Goal: Transaction & Acquisition: Purchase product/service

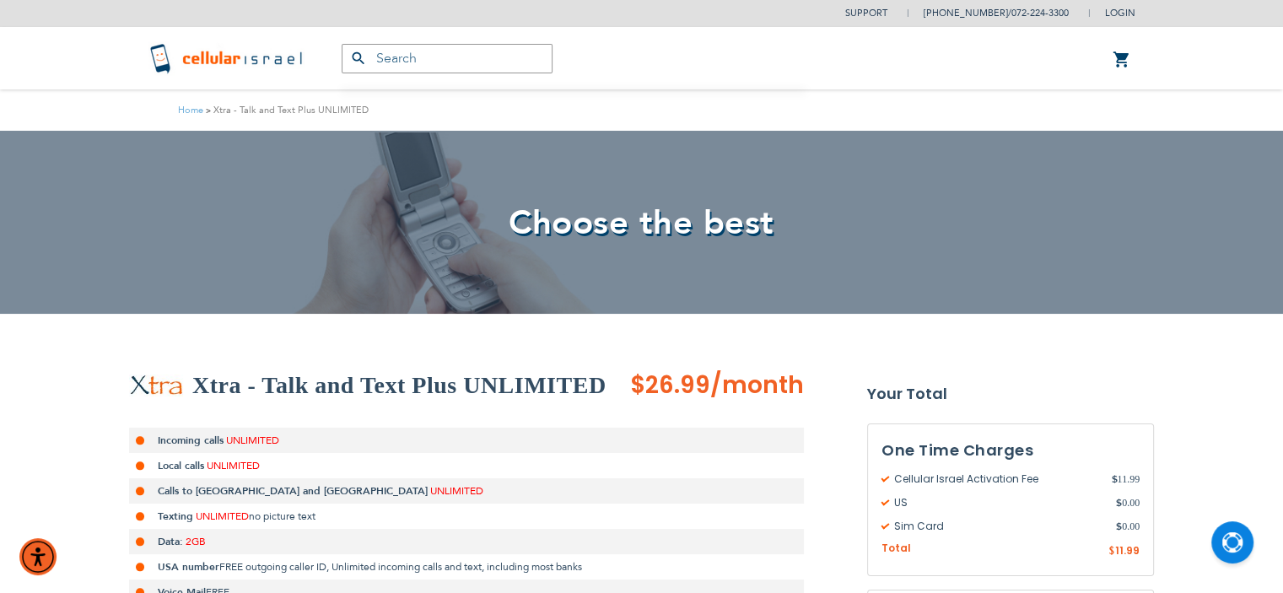
type input "[EMAIL_ADDRESS][DOMAIN_NAME]"
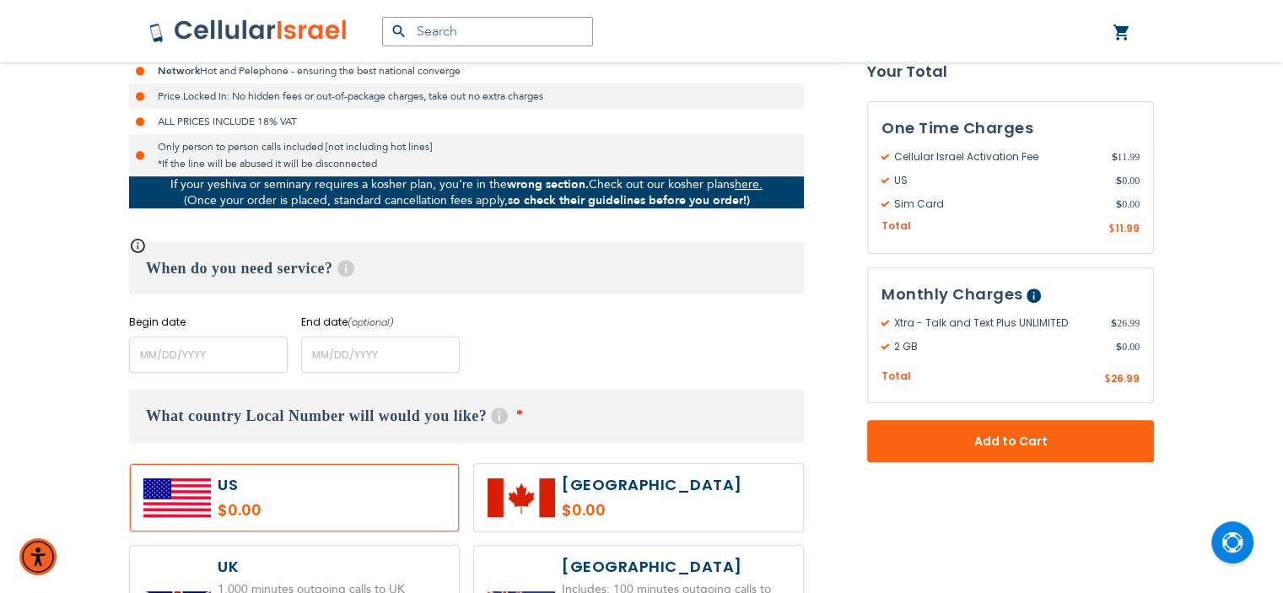
scroll to position [573, 0]
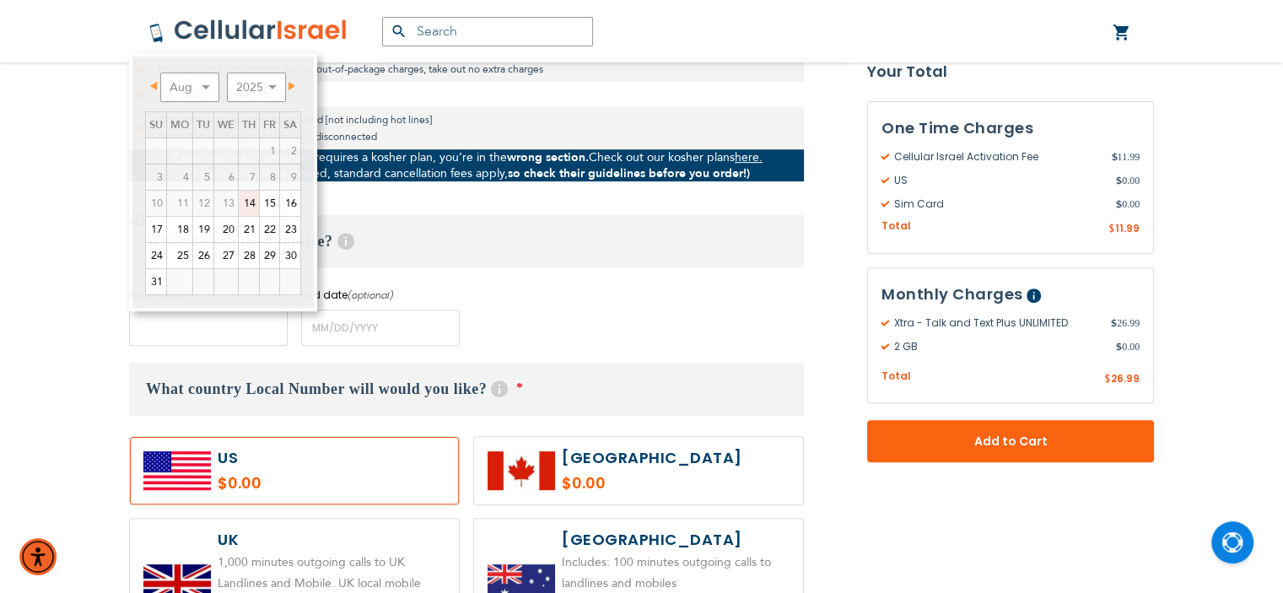
click at [212, 334] on input "name" at bounding box center [208, 327] width 159 height 36
click at [200, 232] on link "19" at bounding box center [203, 229] width 20 height 25
type input "[DATE]"
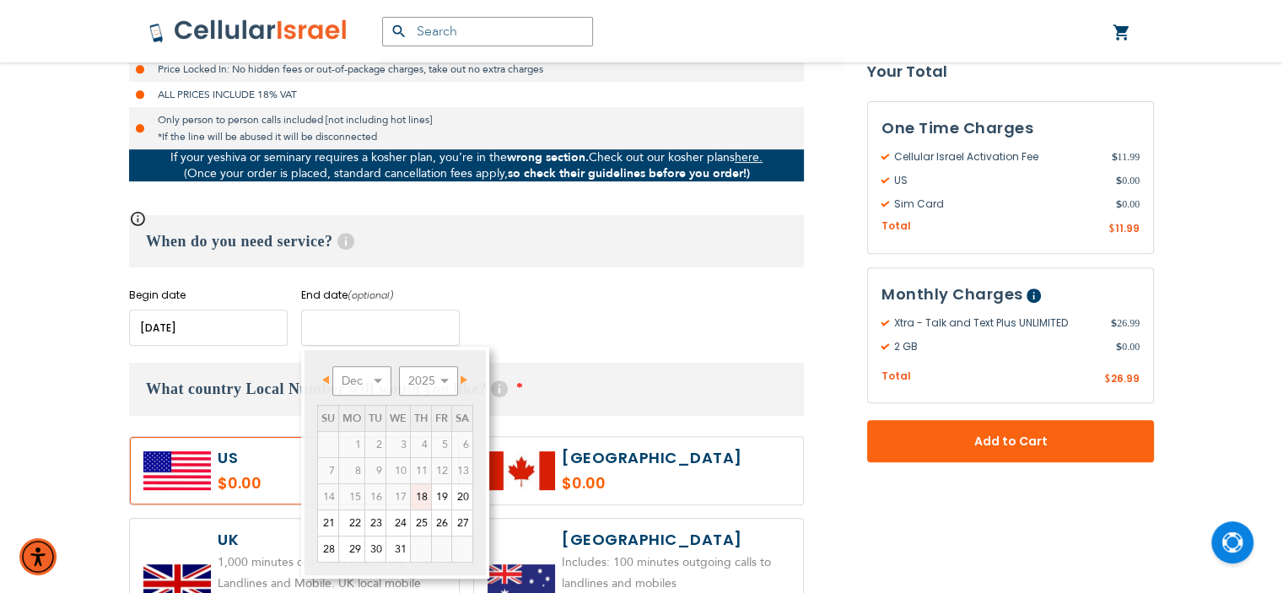
click at [388, 329] on input "name" at bounding box center [380, 327] width 159 height 36
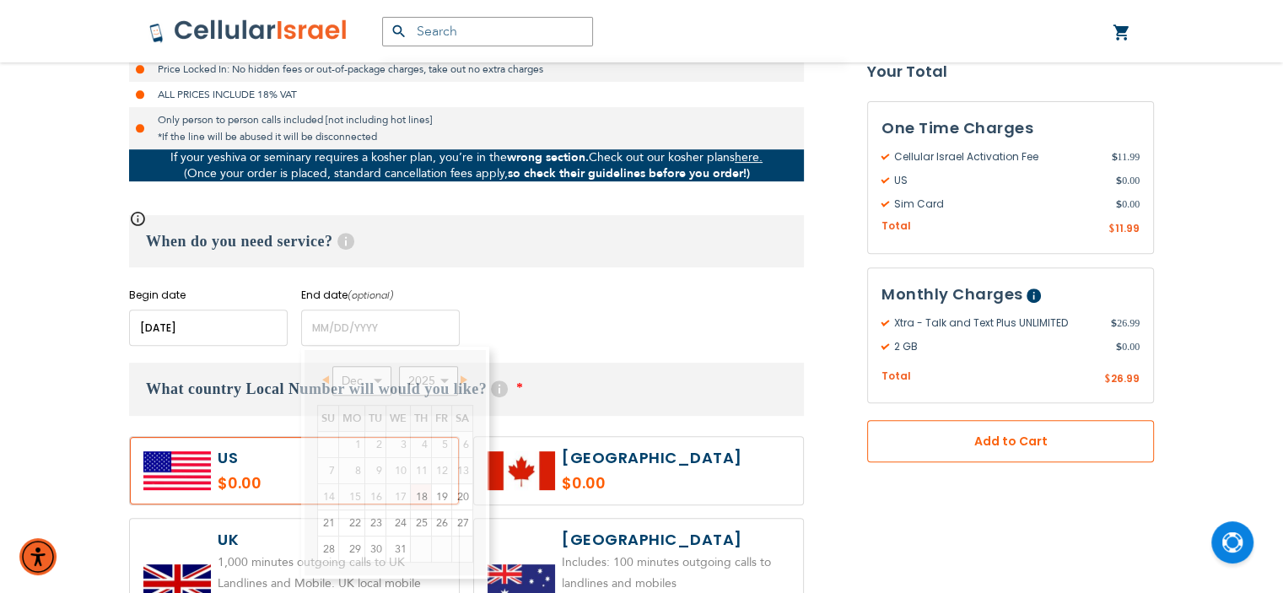
click at [998, 444] on span "Add to Cart" at bounding box center [1010, 442] width 175 height 18
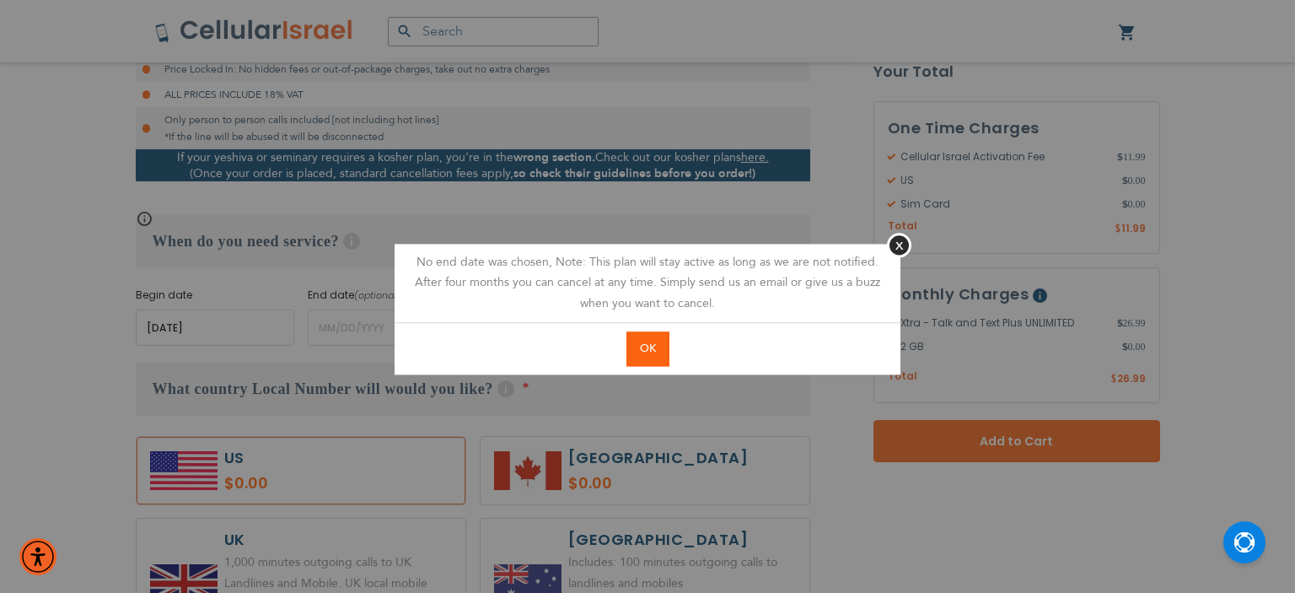
click at [645, 347] on span "OK" at bounding box center [648, 348] width 16 height 15
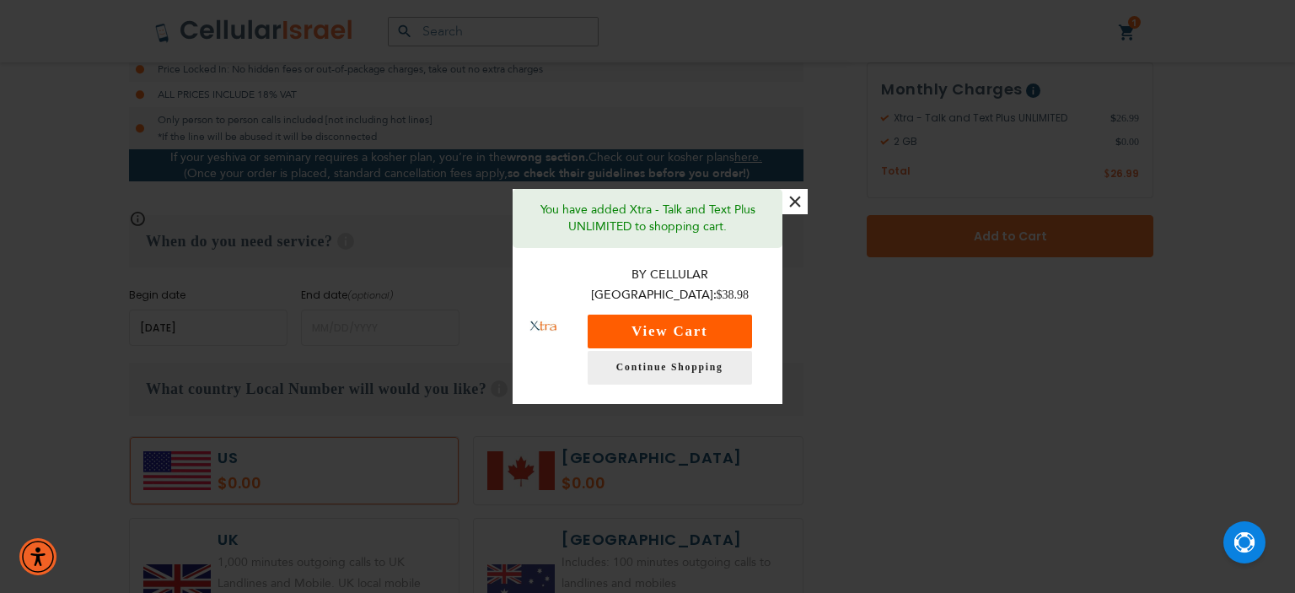
click at [665, 321] on button "View Cart" at bounding box center [670, 332] width 164 height 34
